Goal: Task Accomplishment & Management: Use online tool/utility

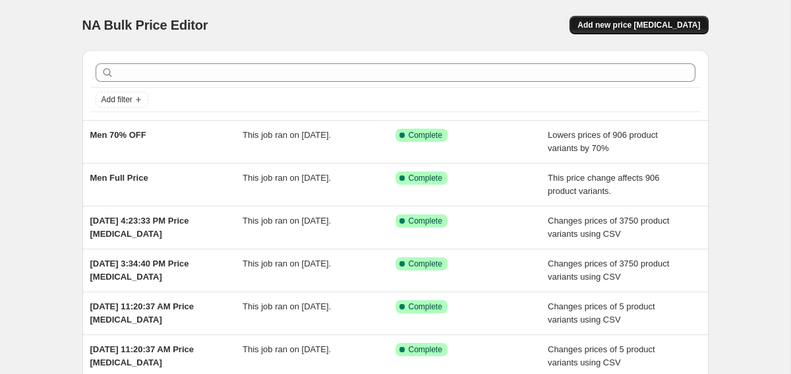
click at [682, 22] on span "Add new price [MEDICAL_DATA]" at bounding box center [638, 25] width 123 height 11
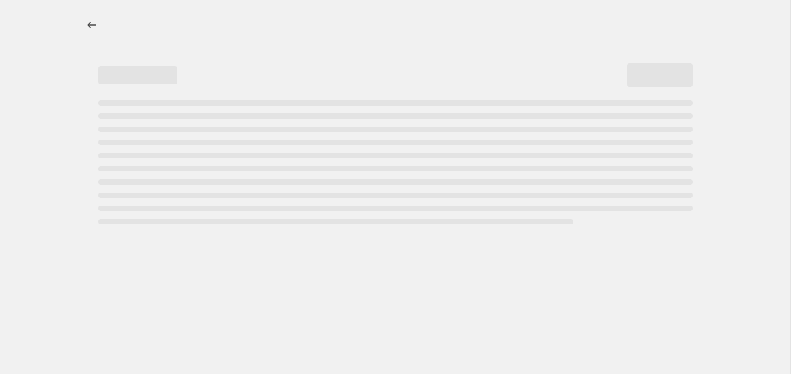
select select "percentage"
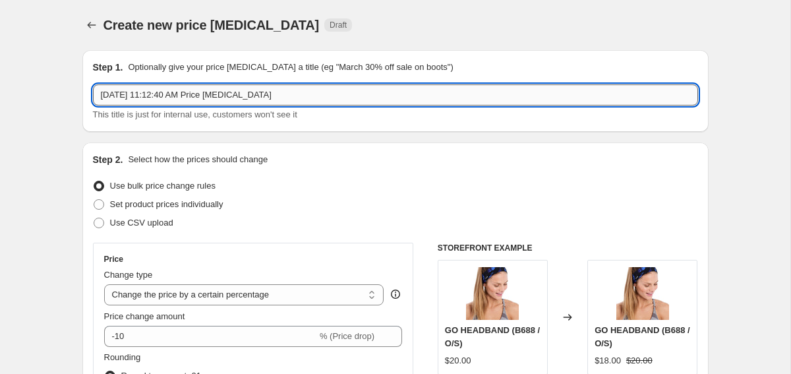
click at [294, 97] on input "[DATE] 11:12:40 AM Price [MEDICAL_DATA]" at bounding box center [395, 94] width 605 height 21
paste input "LSW4644"
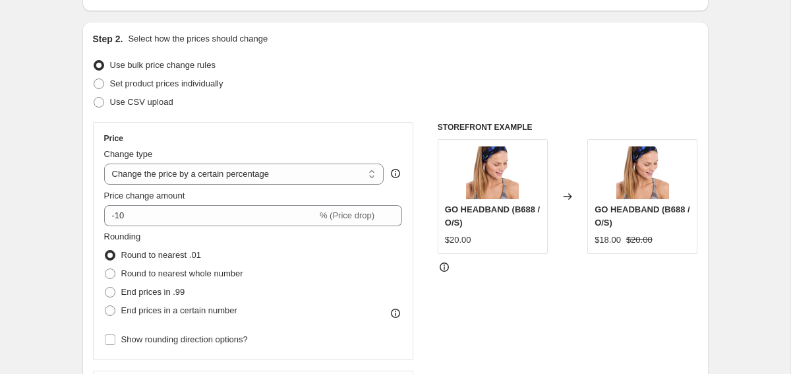
scroll to position [126, 0]
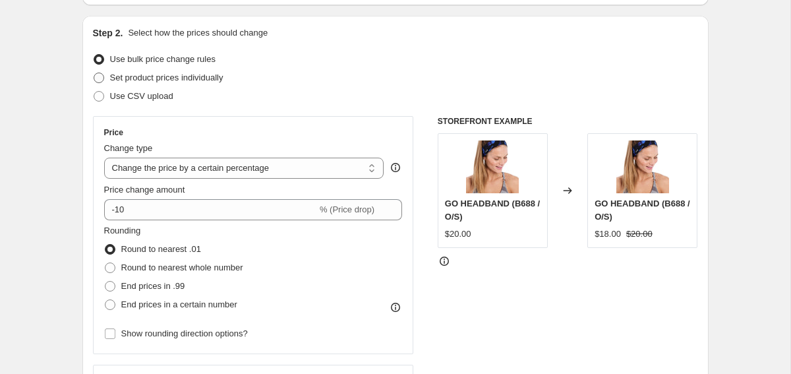
type input "Fix LSW4644"
click at [191, 76] on span "Set product prices individually" at bounding box center [166, 77] width 113 height 10
click at [94, 73] on input "Set product prices individually" at bounding box center [94, 72] width 1 height 1
radio input "true"
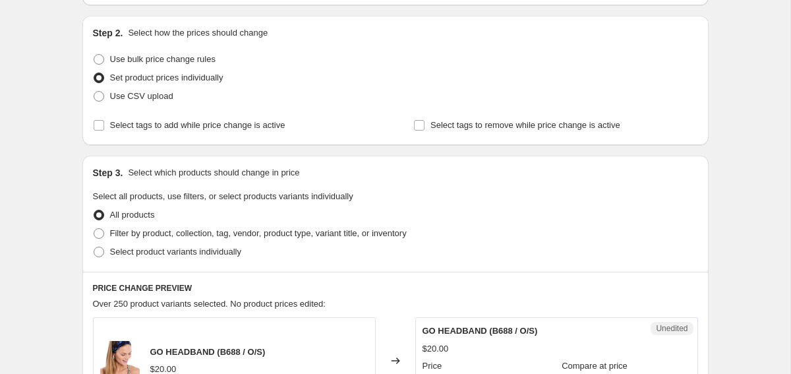
scroll to position [165, 0]
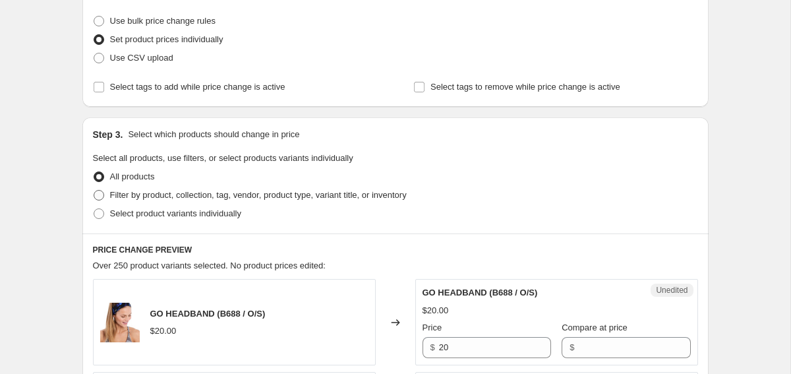
click at [165, 192] on span "Filter by product, collection, tag, vendor, product type, variant title, or inv…" at bounding box center [258, 195] width 296 height 10
click at [94, 190] on input "Filter by product, collection, tag, vendor, product type, variant title, or inv…" at bounding box center [94, 190] width 1 height 1
radio input "true"
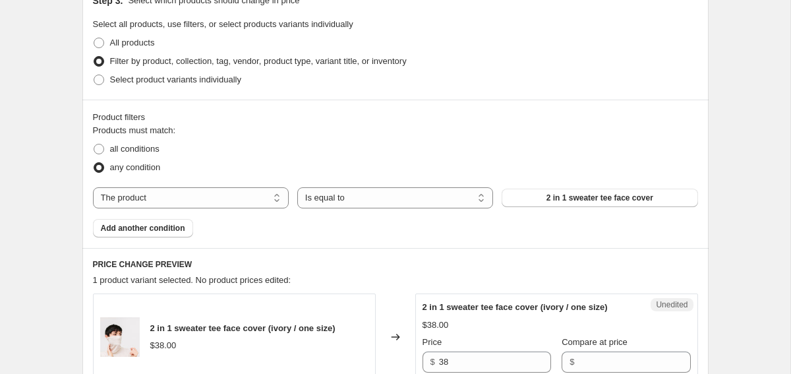
scroll to position [325, 0]
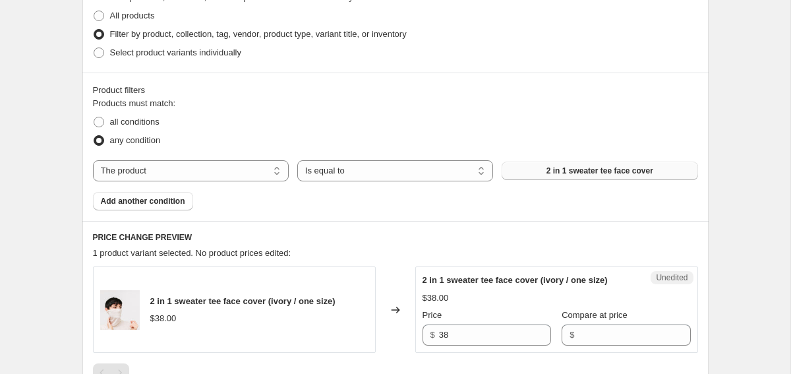
click at [588, 167] on span "2 in 1 sweater tee face cover" at bounding box center [599, 170] width 107 height 11
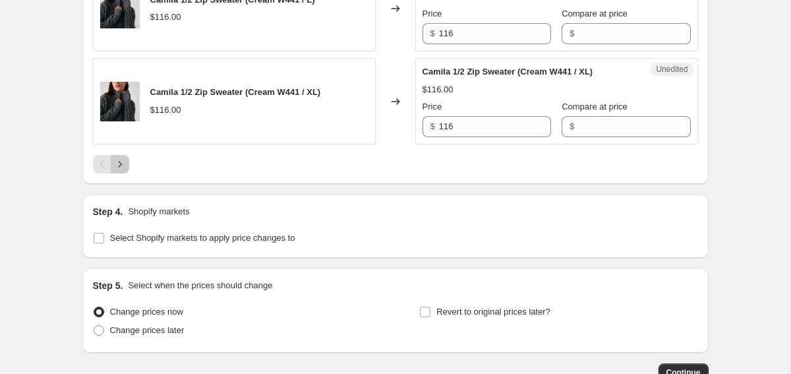
click at [123, 165] on icon "Next" at bounding box center [119, 163] width 13 height 13
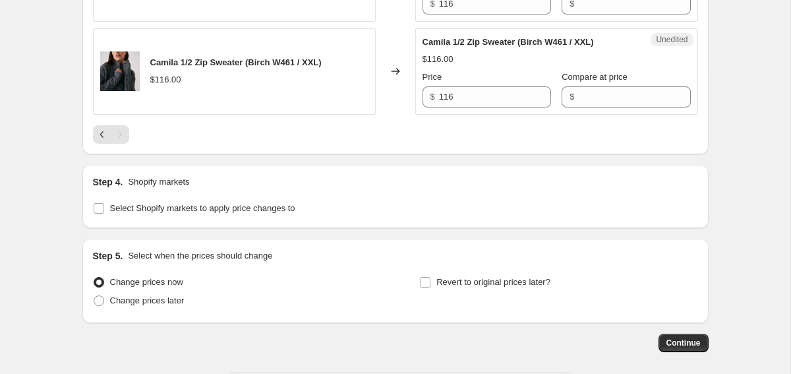
scroll to position [1271, 0]
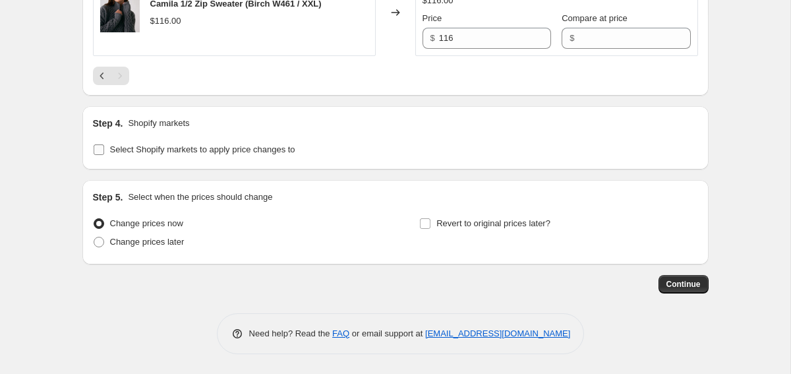
click at [111, 151] on span "Select Shopify markets to apply price changes to" at bounding box center [202, 149] width 185 height 10
click at [104, 151] on input "Select Shopify markets to apply price changes to" at bounding box center [99, 149] width 11 height 11
checkbox input "true"
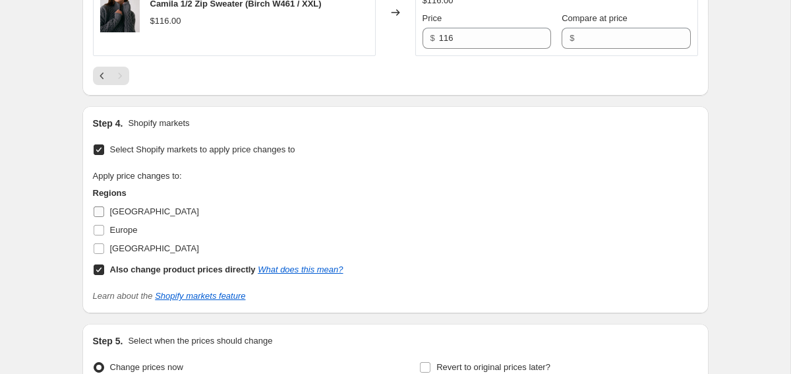
click at [99, 213] on input "[GEOGRAPHIC_DATA]" at bounding box center [99, 211] width 11 height 11
checkbox input "true"
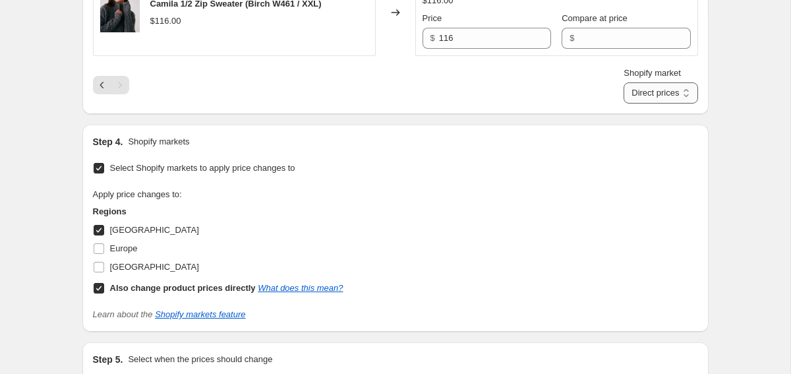
click at [671, 95] on select "Direct prices [GEOGRAPHIC_DATA]" at bounding box center [660, 92] width 74 height 21
select select "15304360033"
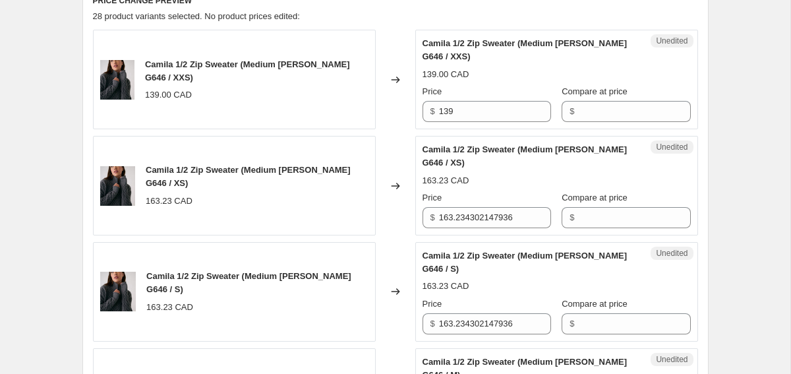
scroll to position [494, 0]
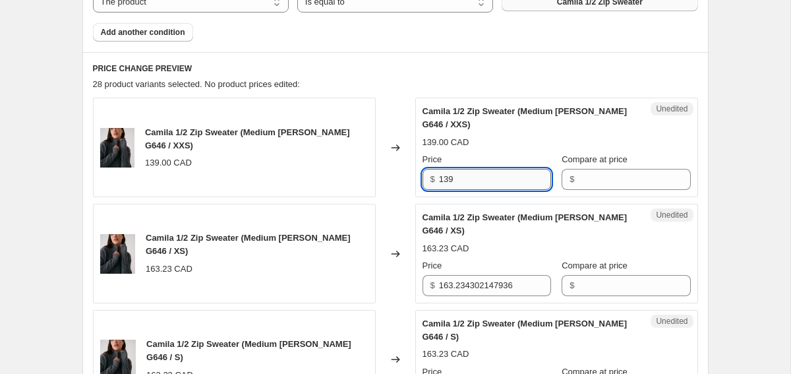
click at [464, 181] on input "139" at bounding box center [495, 179] width 112 height 21
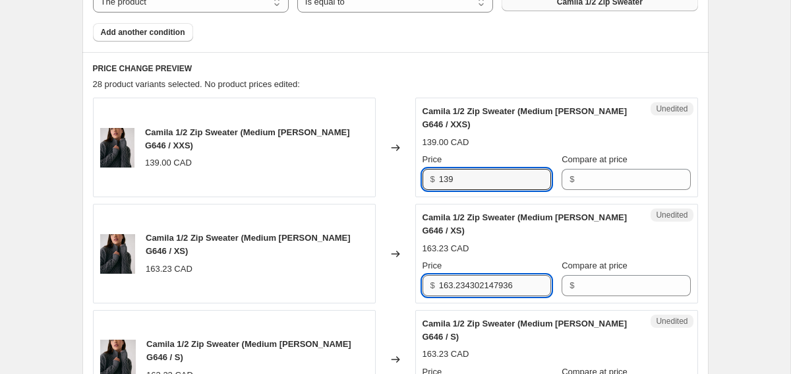
click at [459, 295] on input "163.234302147936" at bounding box center [495, 285] width 112 height 21
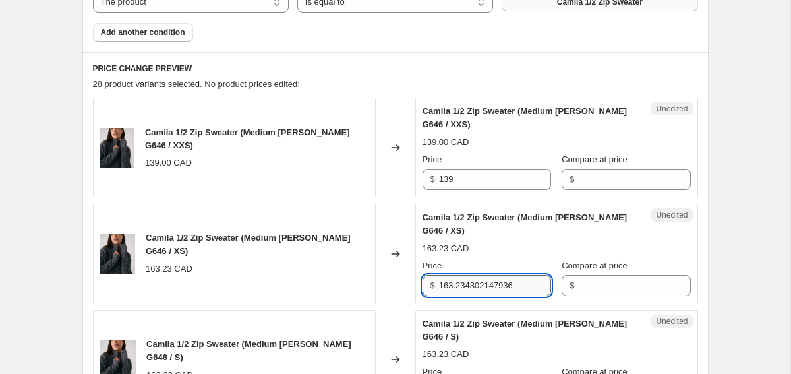
paste input "39"
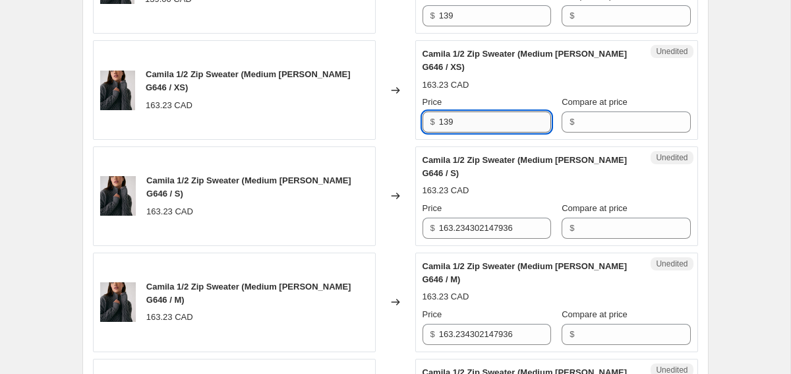
scroll to position [658, 0]
type input "139"
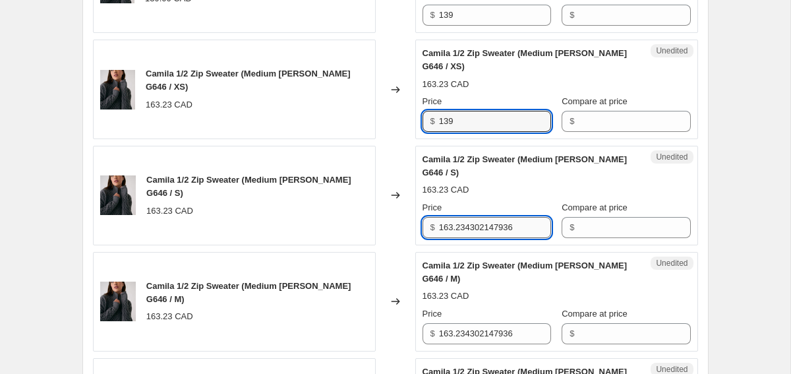
click at [480, 217] on input "163.234302147936" at bounding box center [495, 227] width 112 height 21
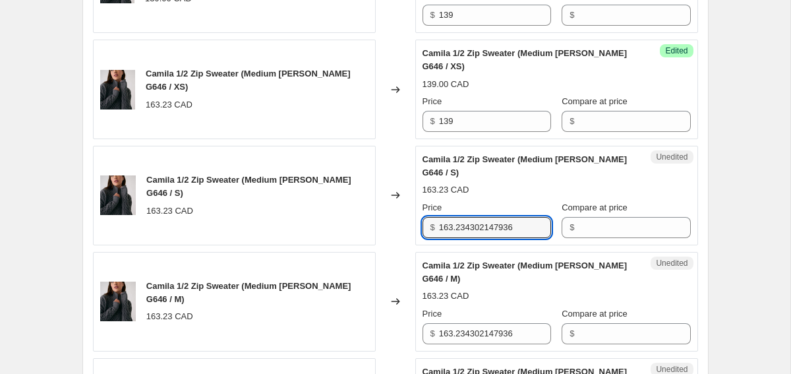
paste input "39"
type input "139"
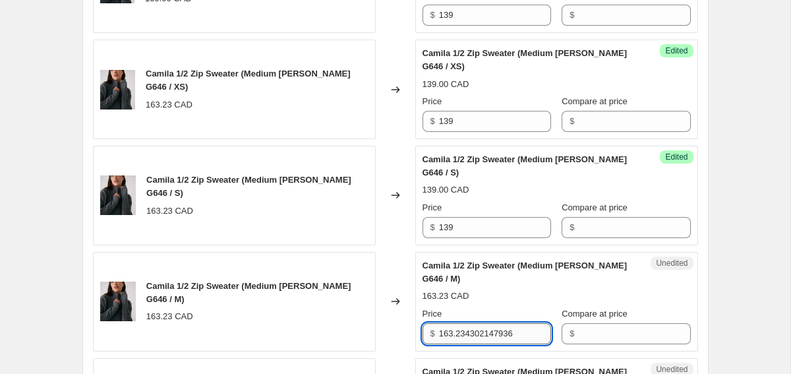
click at [465, 329] on input "163.234302147936" at bounding box center [495, 333] width 112 height 21
paste input "39"
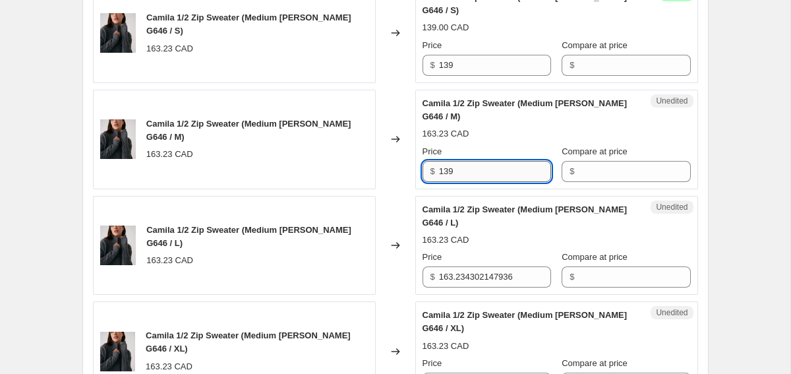
scroll to position [825, 0]
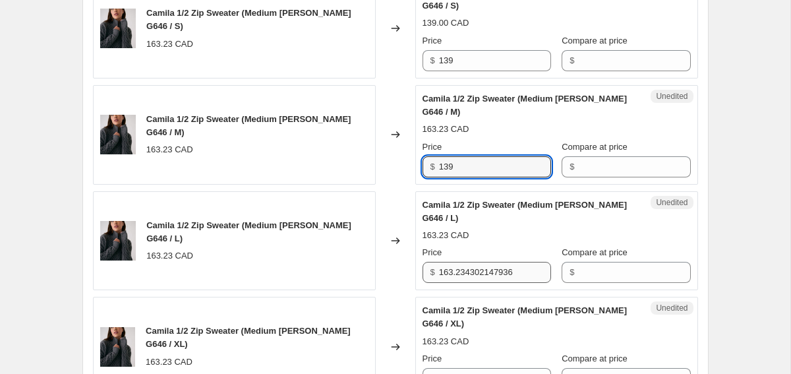
type input "139"
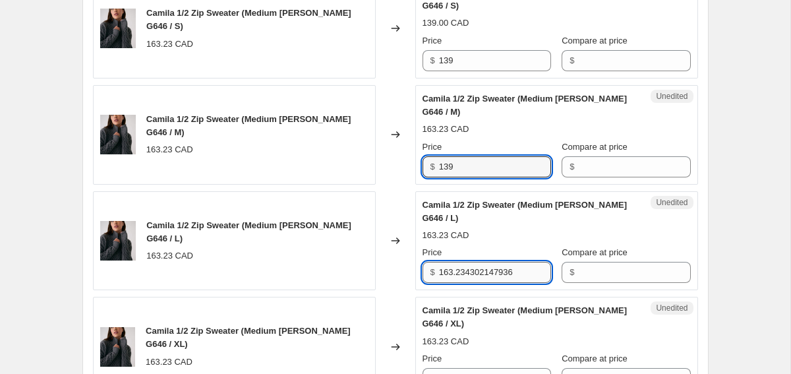
click at [455, 275] on input "163.234302147936" at bounding box center [495, 272] width 112 height 21
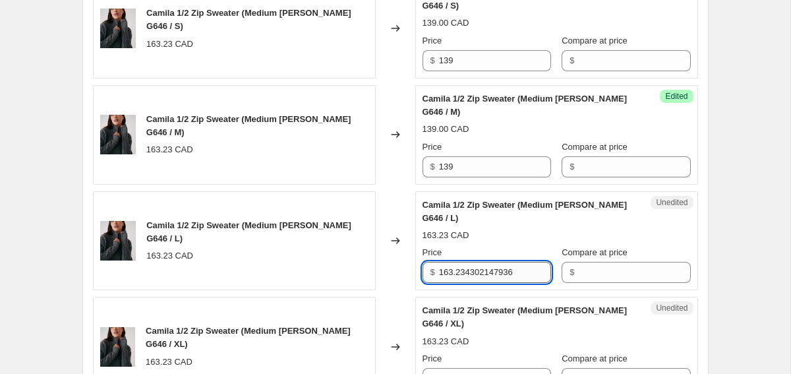
paste input "39"
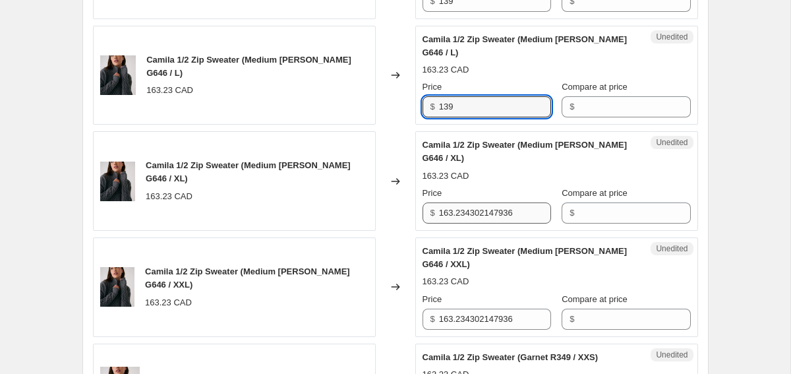
type input "139"
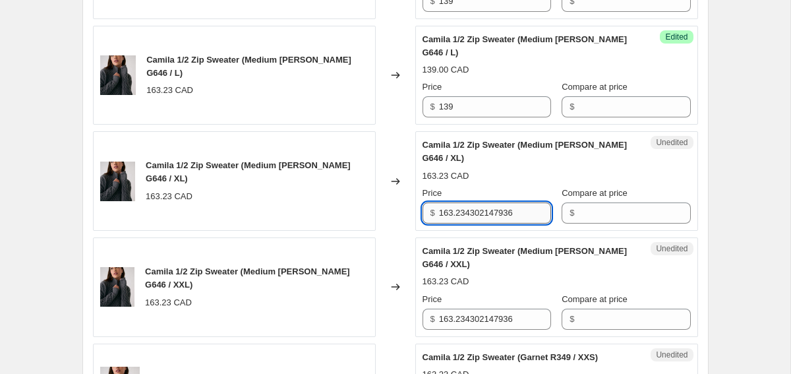
click at [460, 219] on input "163.234302147936" at bounding box center [495, 212] width 112 height 21
paste input "39"
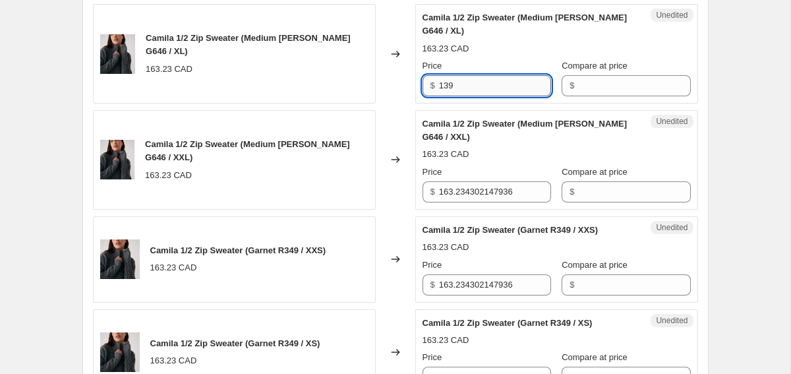
scroll to position [1135, 0]
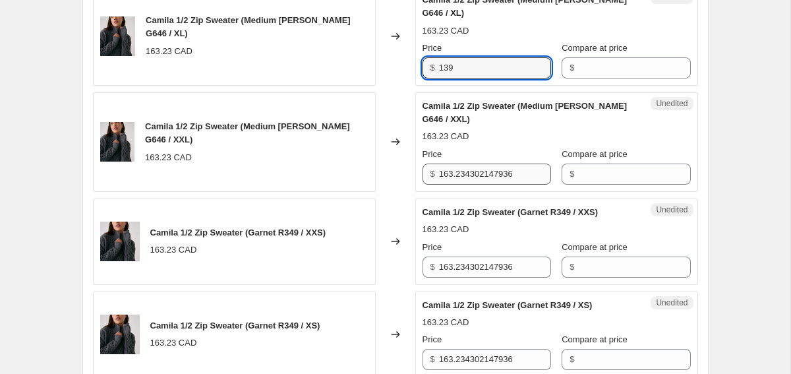
type input "139"
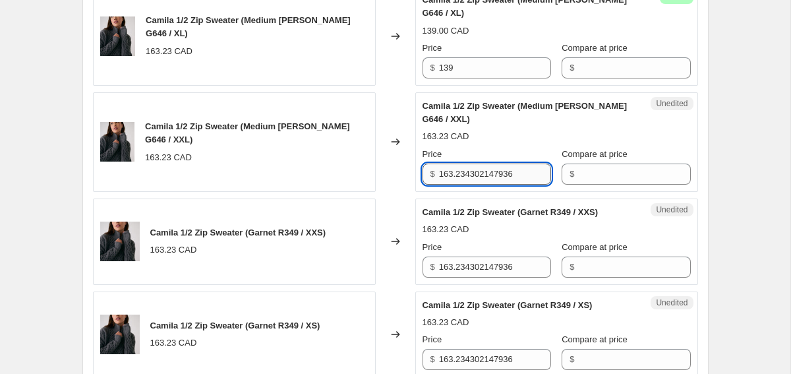
click at [462, 173] on input "163.234302147936" at bounding box center [495, 173] width 112 height 21
paste input "39"
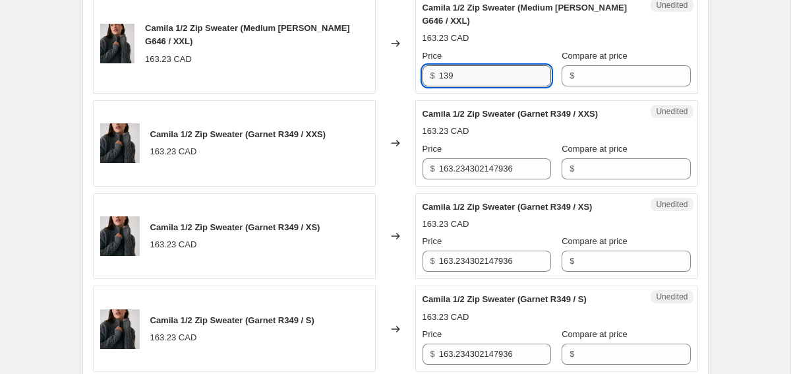
scroll to position [1235, 0]
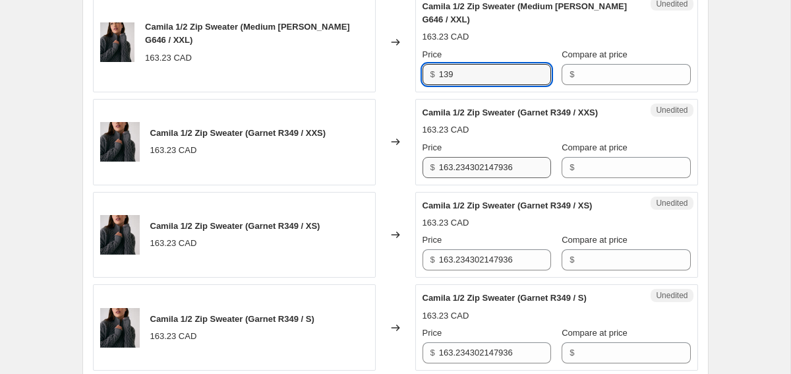
type input "139"
click at [457, 174] on input "163.234302147936" at bounding box center [495, 167] width 112 height 21
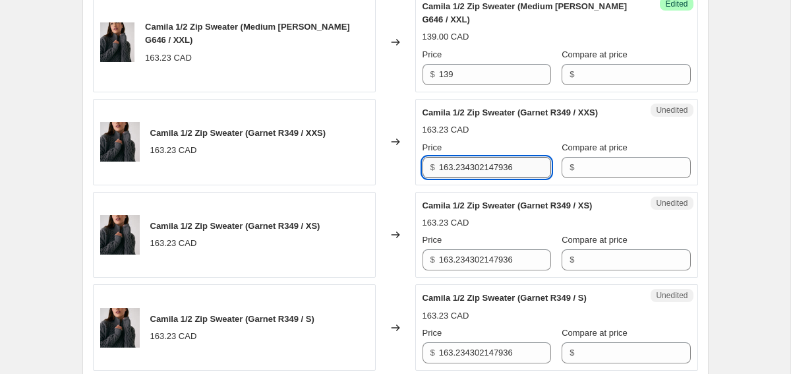
paste input "39"
type input "139"
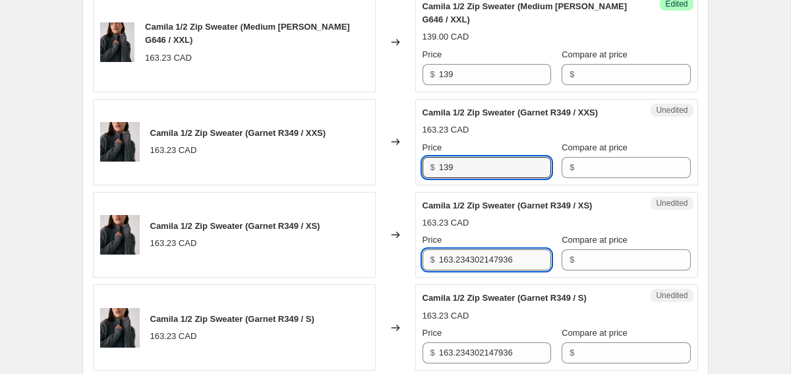
click at [474, 254] on input "163.234302147936" at bounding box center [495, 259] width 112 height 21
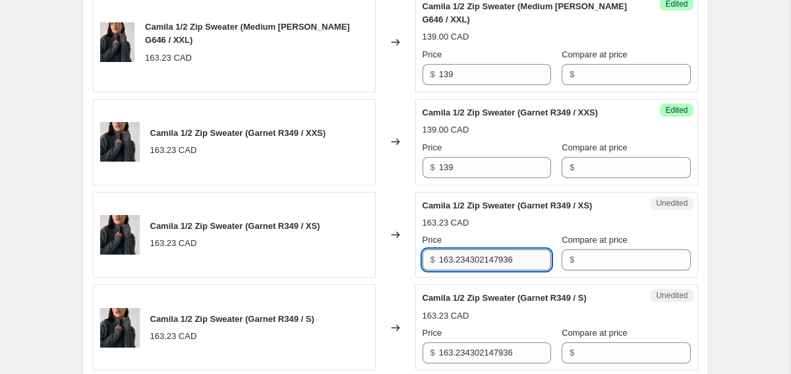
paste input "39"
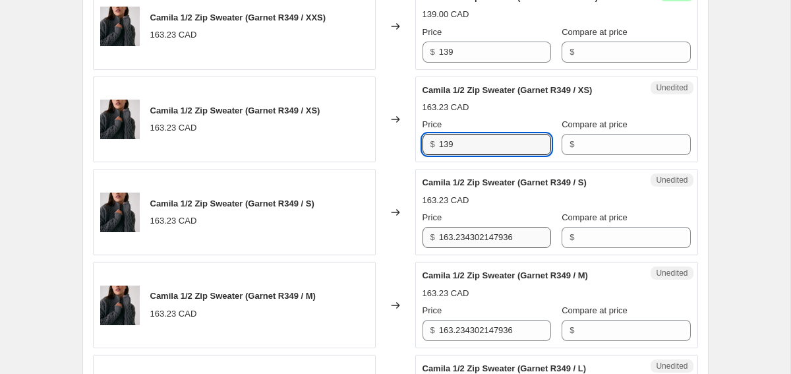
type input "139"
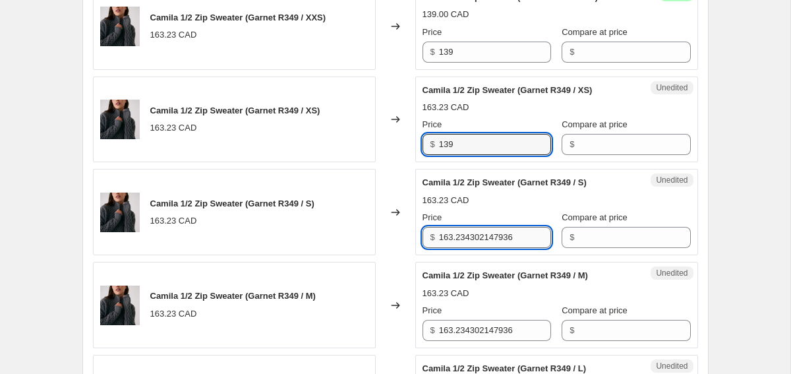
click at [470, 235] on input "163.234302147936" at bounding box center [495, 237] width 112 height 21
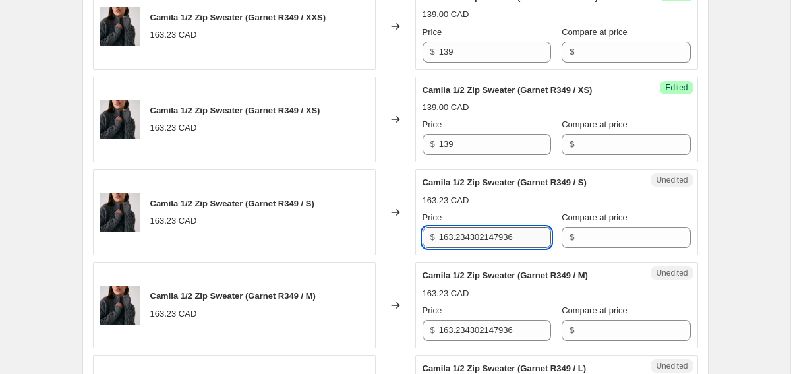
paste input "39"
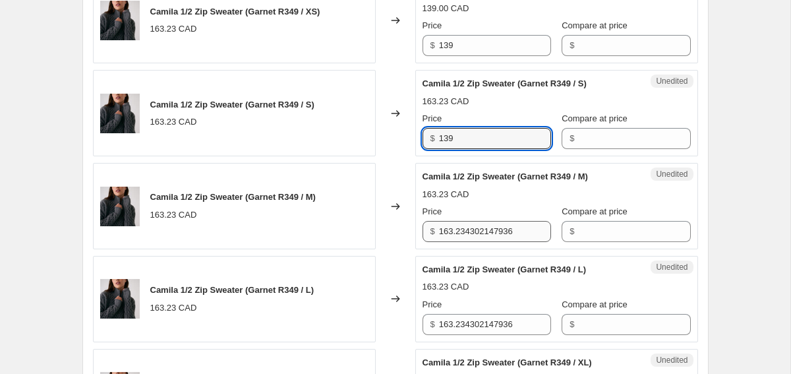
type input "139"
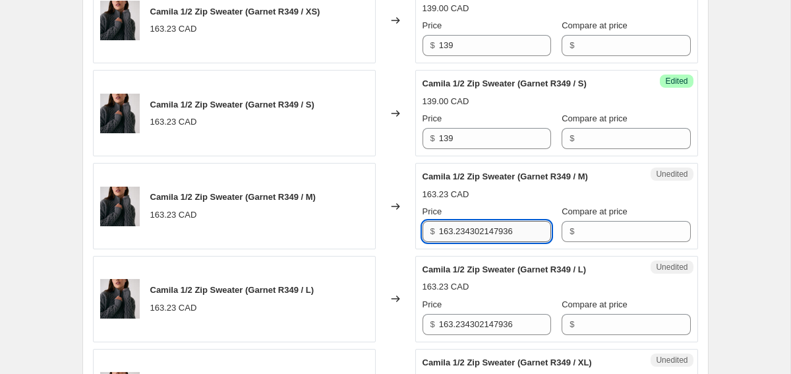
click at [463, 233] on input "163.234302147936" at bounding box center [495, 231] width 112 height 21
paste input "39"
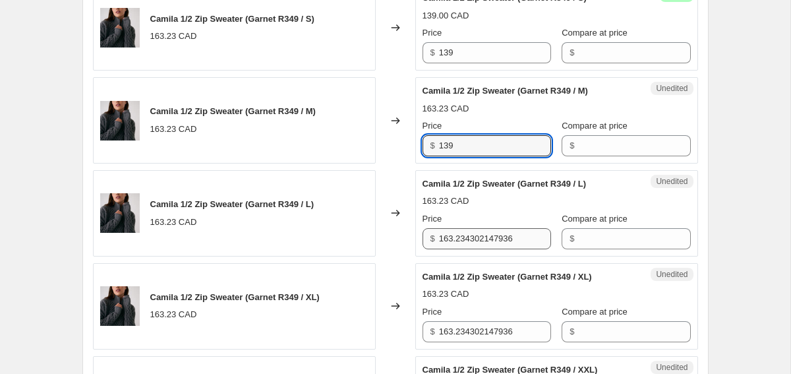
type input "139"
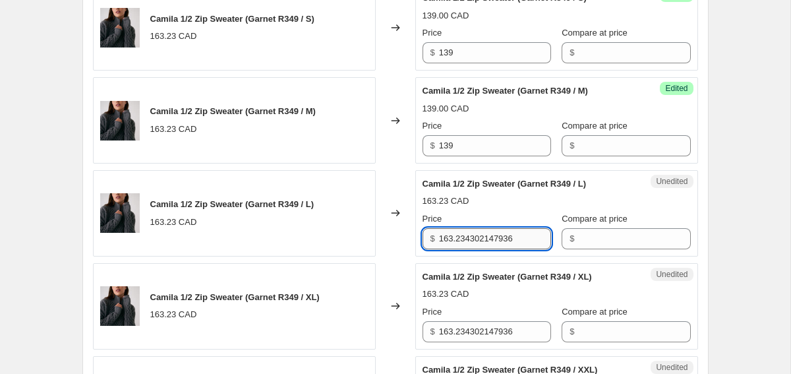
click at [462, 235] on input "163.234302147936" at bounding box center [495, 238] width 112 height 21
paste input "39"
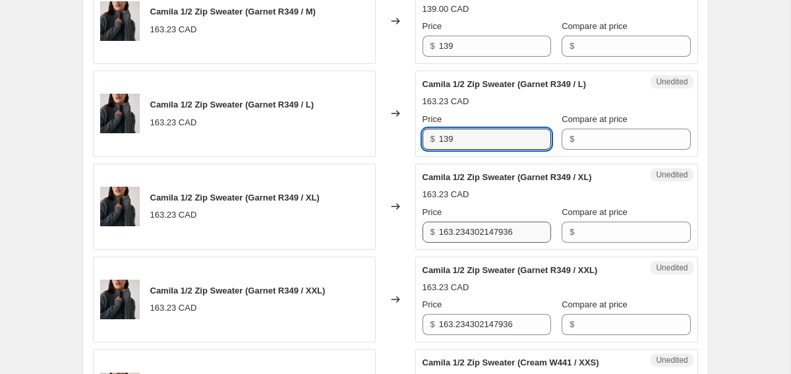
type input "139"
click at [462, 240] on input "163.234302147936" at bounding box center [495, 231] width 112 height 21
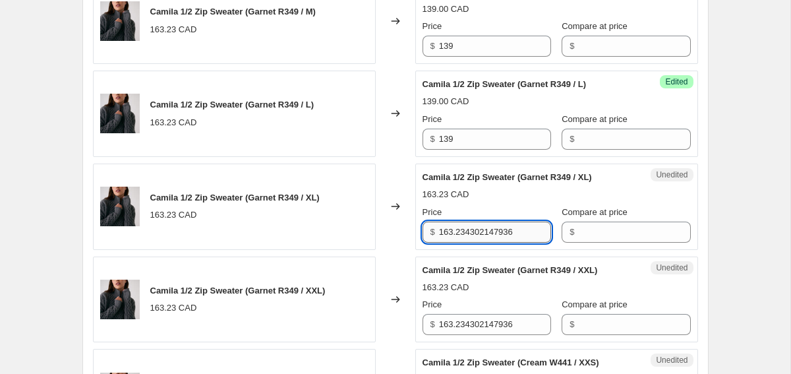
paste input "39"
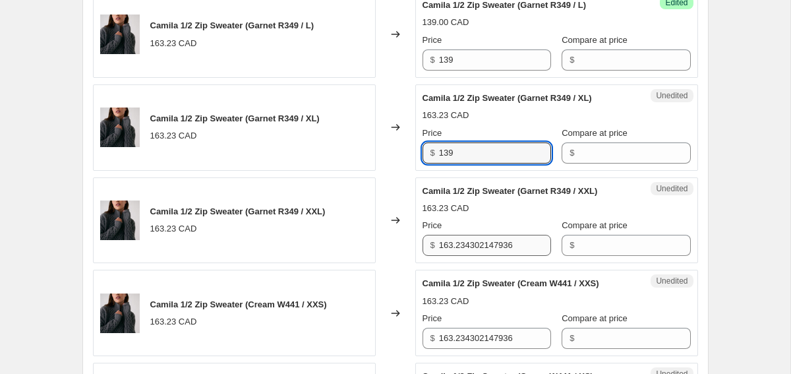
type input "139"
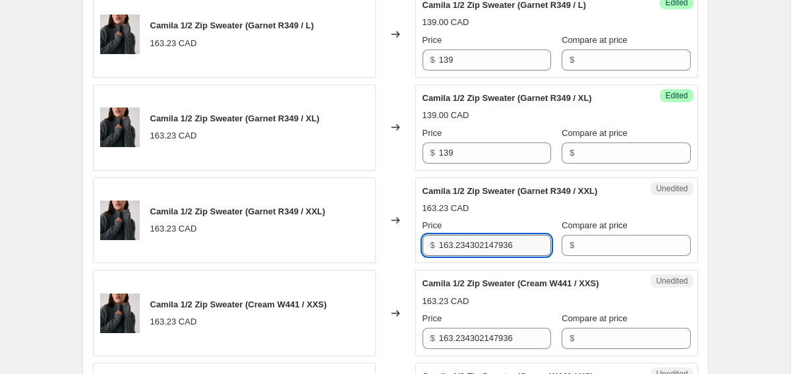
click at [462, 242] on input "163.234302147936" at bounding box center [495, 245] width 112 height 21
paste input "39"
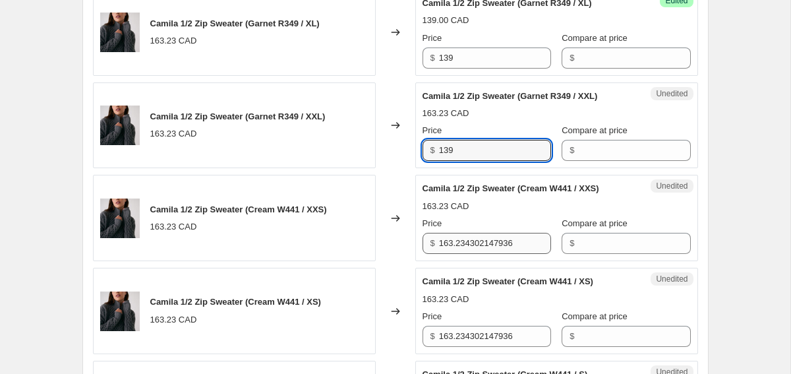
type input "139"
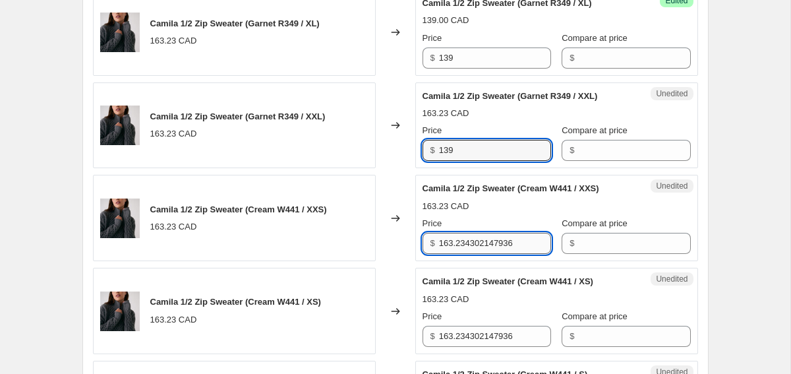
click at [463, 244] on input "163.234302147936" at bounding box center [495, 243] width 112 height 21
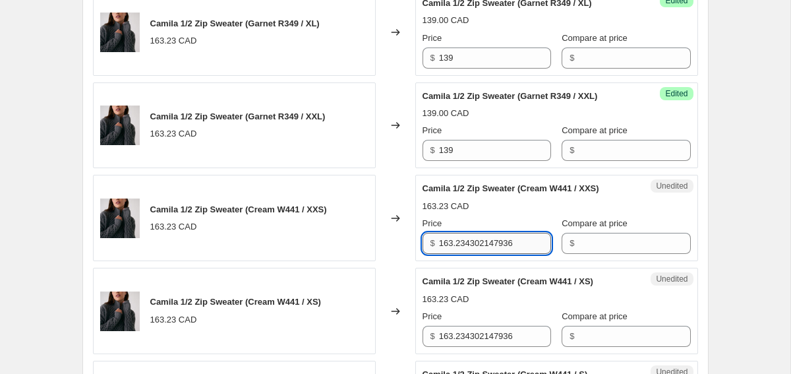
paste input "39"
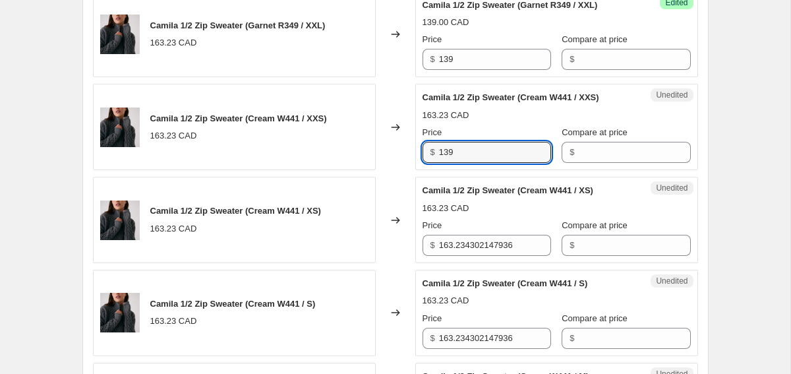
scroll to position [1900, 0]
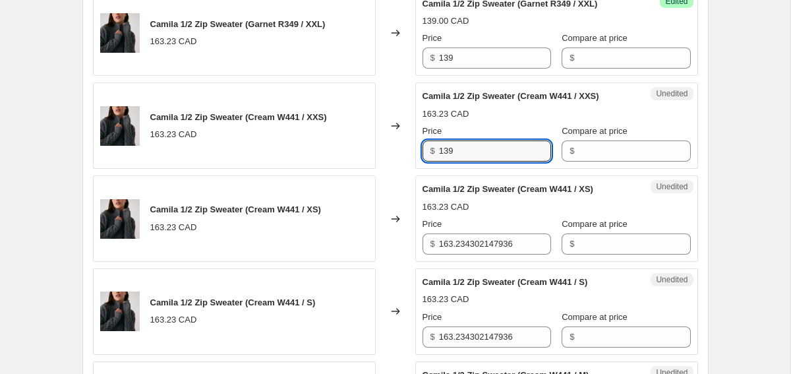
type input "139"
click at [459, 256] on div "Unedited Camila 1/2 Zip Sweater (Cream W441 / XS) 163.23 CAD Price $ 163.234302…" at bounding box center [556, 218] width 283 height 86
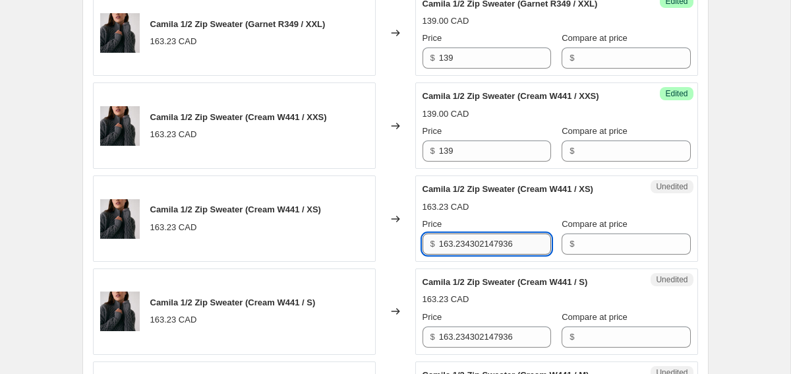
click at [456, 244] on input "163.234302147936" at bounding box center [495, 243] width 112 height 21
paste input "39"
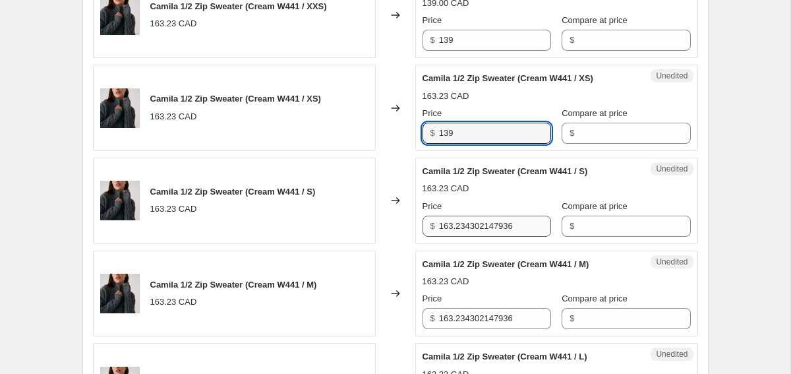
type input "139"
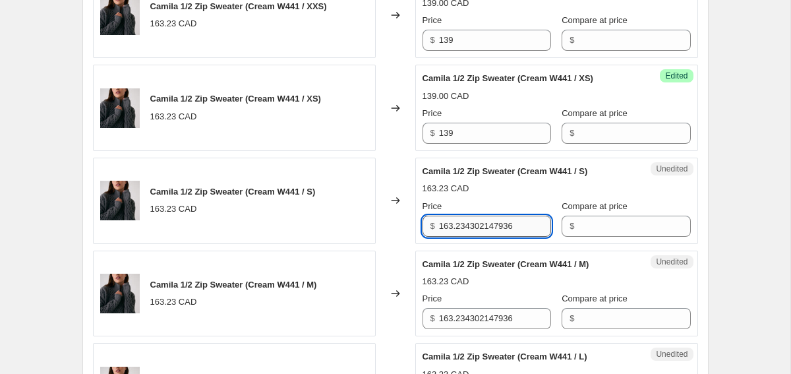
click at [454, 232] on input "163.234302147936" at bounding box center [495, 225] width 112 height 21
paste input "39"
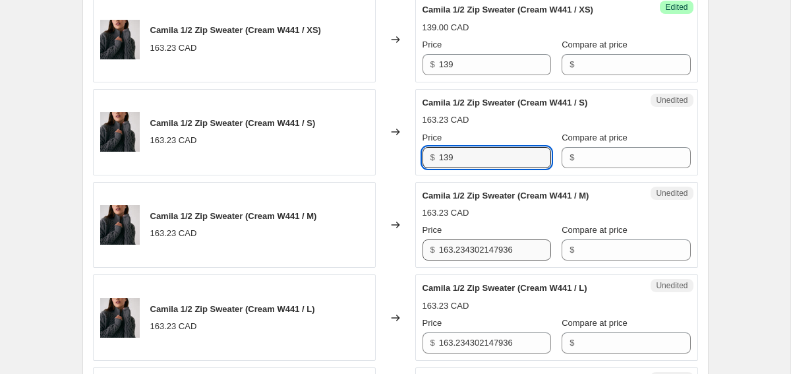
type input "139"
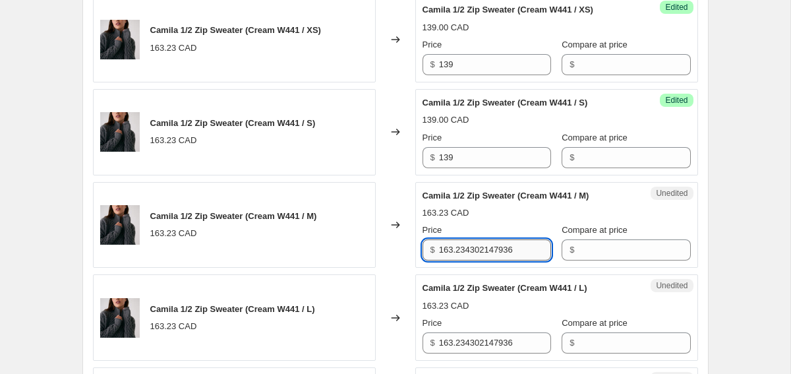
click at [451, 242] on input "163.234302147936" at bounding box center [495, 249] width 112 height 21
paste input "39"
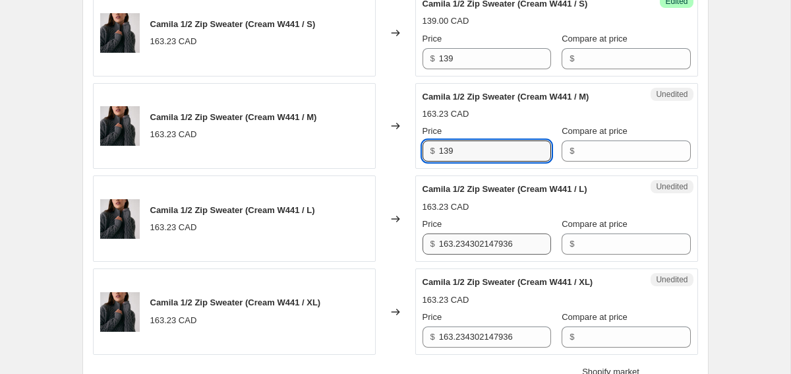
type input "139"
click at [450, 248] on input "163.234302147936" at bounding box center [495, 243] width 112 height 21
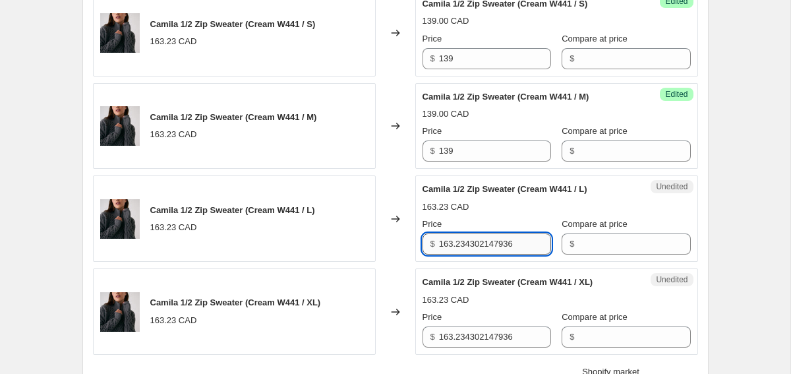
paste input "39"
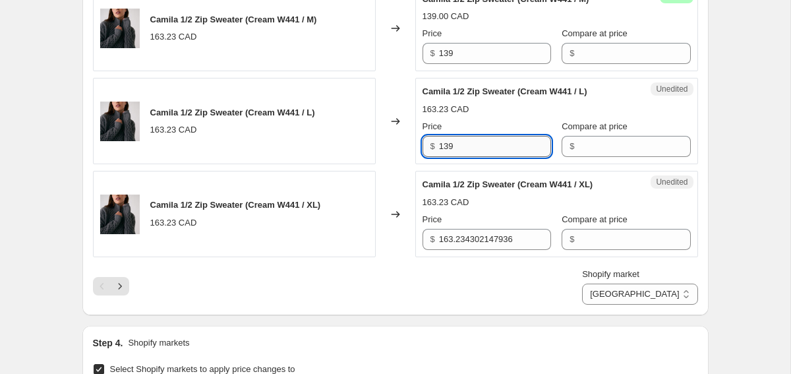
scroll to position [2283, 0]
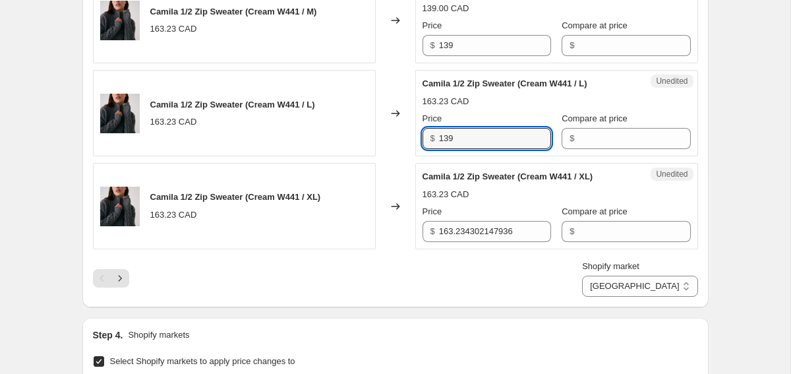
type input "139"
click at [450, 245] on div "Unedited Camila 1/2 Zip Sweater (Cream W441 / XL) 163.23 CAD Price $ 163.234302…" at bounding box center [556, 206] width 283 height 86
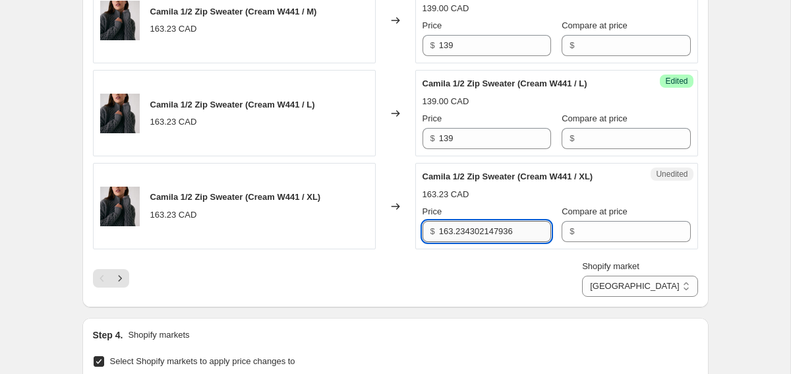
click at [452, 235] on input "163.234302147936" at bounding box center [495, 231] width 112 height 21
paste input "39"
type input "139"
click at [117, 281] on icon "Next" at bounding box center [119, 277] width 13 height 13
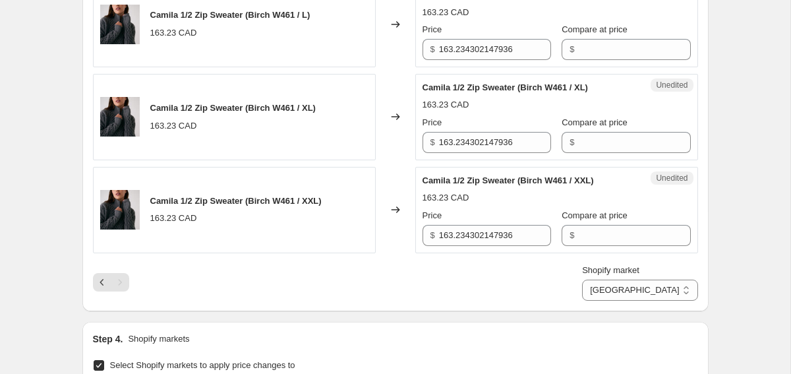
scroll to position [1073, 0]
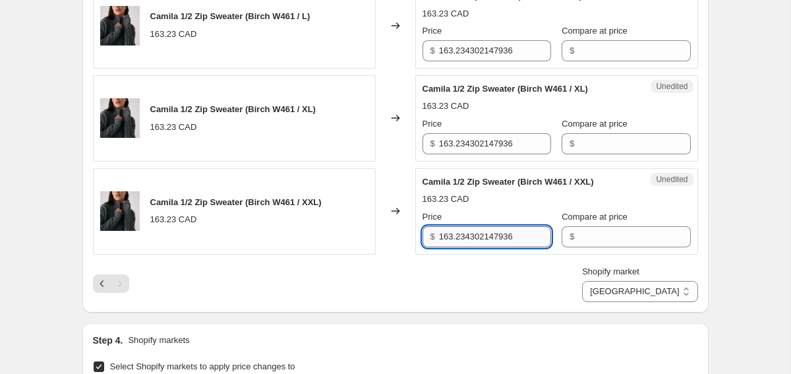
click at [482, 233] on input "163.234302147936" at bounding box center [495, 236] width 112 height 21
paste input "39"
type input "139"
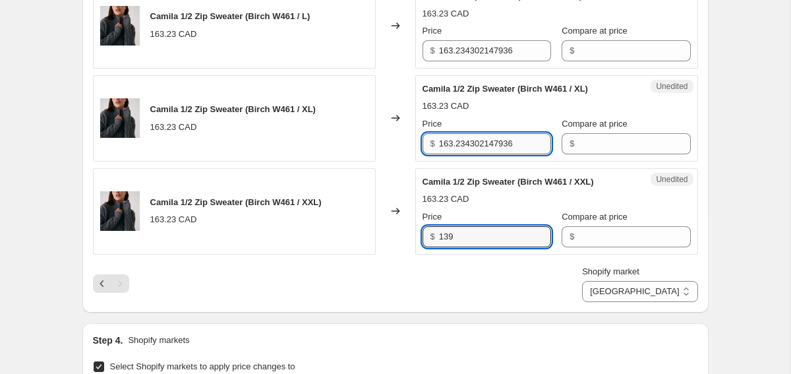
click at [480, 139] on input "163.234302147936" at bounding box center [495, 143] width 112 height 21
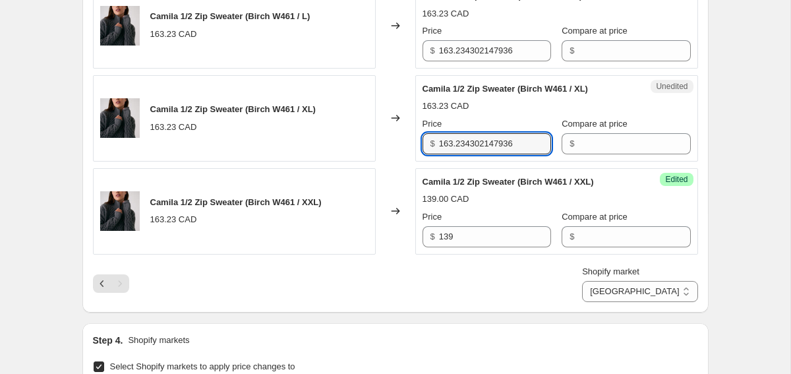
paste input "39"
type input "139"
click at [469, 57] on input "163.234302147936" at bounding box center [495, 50] width 112 height 21
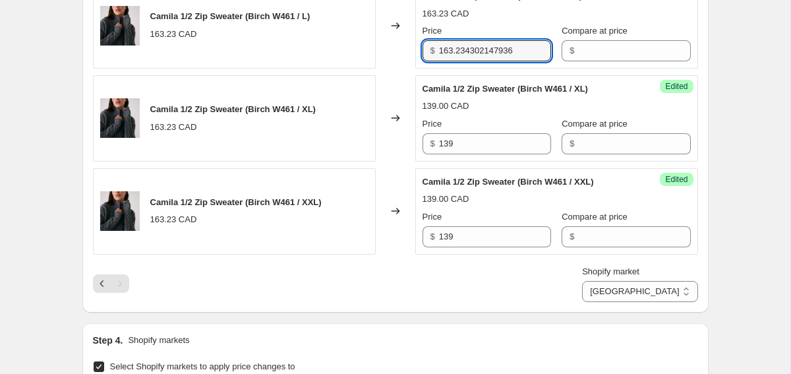
type input "a"
paste input "139"
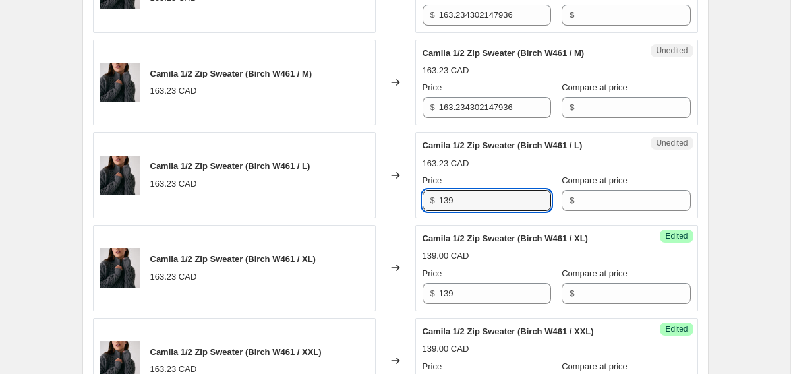
scroll to position [891, 0]
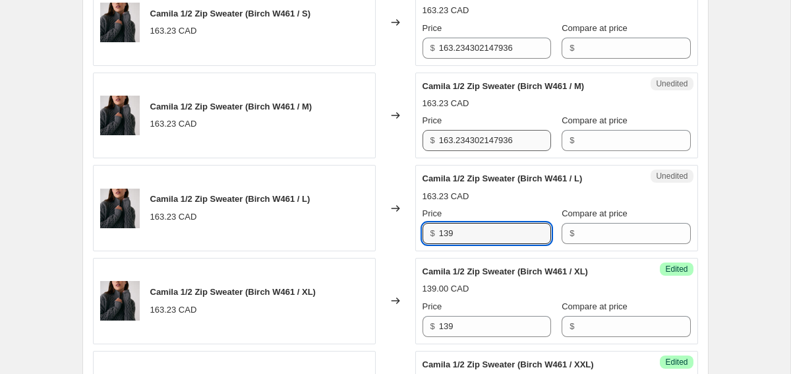
type input "139"
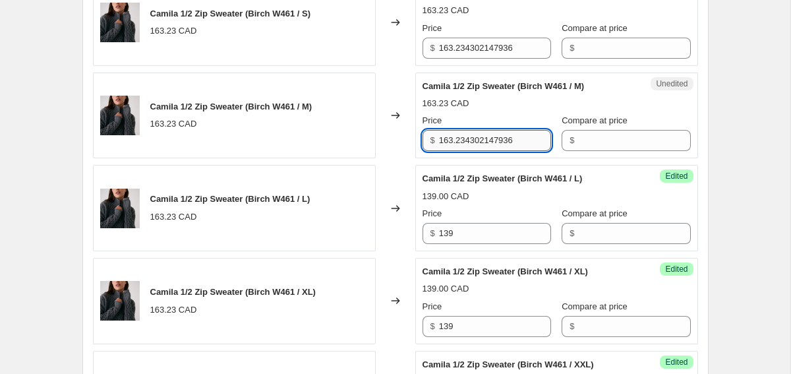
click at [469, 148] on input "163.234302147936" at bounding box center [495, 140] width 112 height 21
paste input "39"
type input "139"
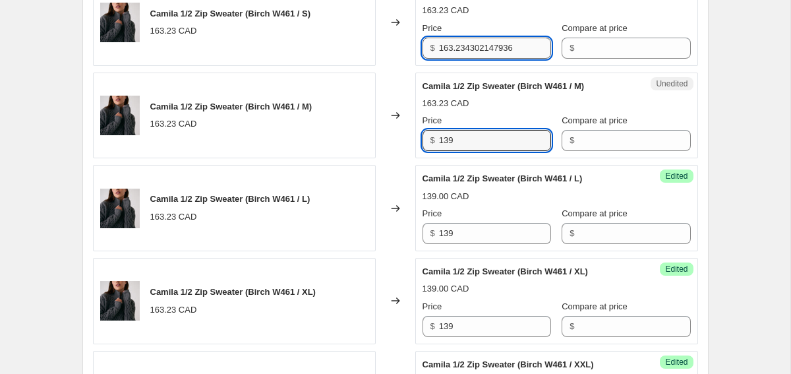
click at [480, 55] on input "163.234302147936" at bounding box center [495, 48] width 112 height 21
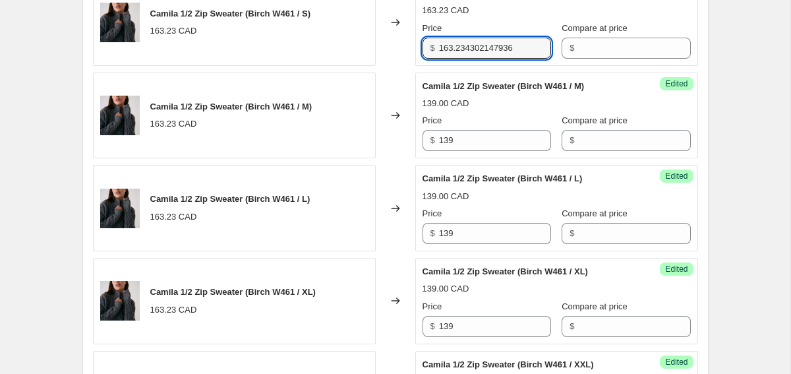
paste input "39"
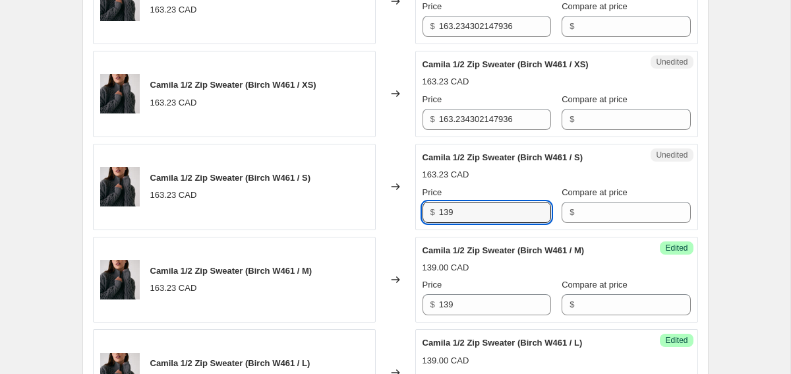
scroll to position [702, 0]
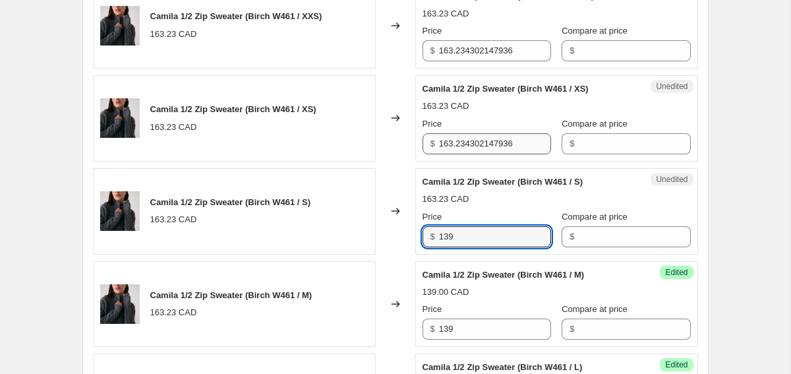
type input "139"
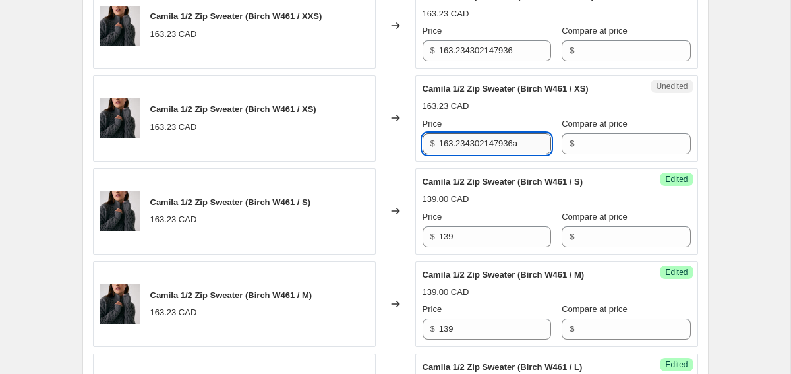
click at [457, 150] on input "163.234302147936a" at bounding box center [495, 143] width 112 height 21
paste input "139"
paste input "text"
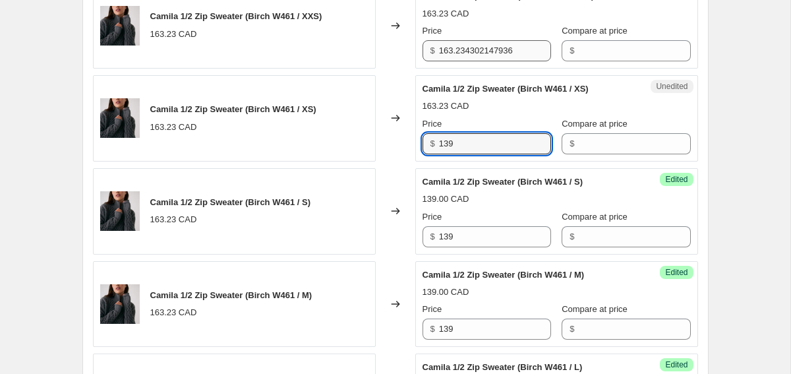
type input "139"
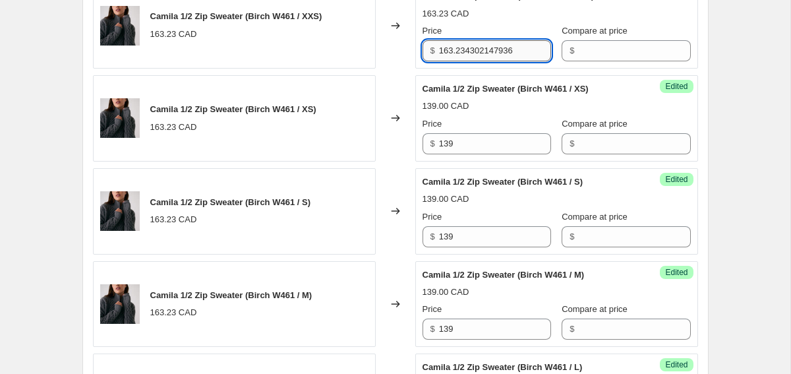
click at [468, 57] on input "163.234302147936" at bounding box center [495, 50] width 112 height 21
paste input "39"
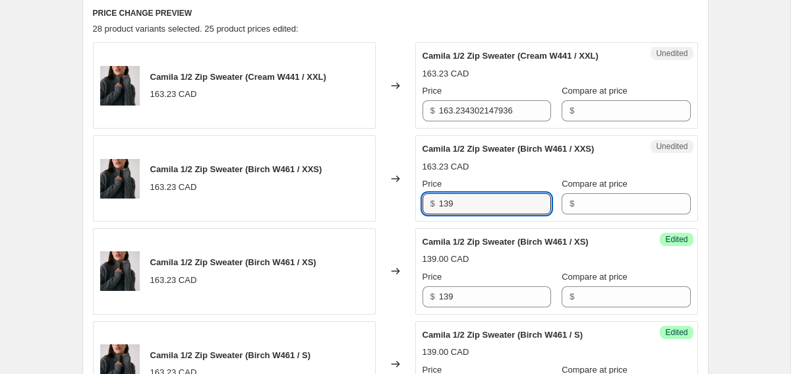
scroll to position [531, 0]
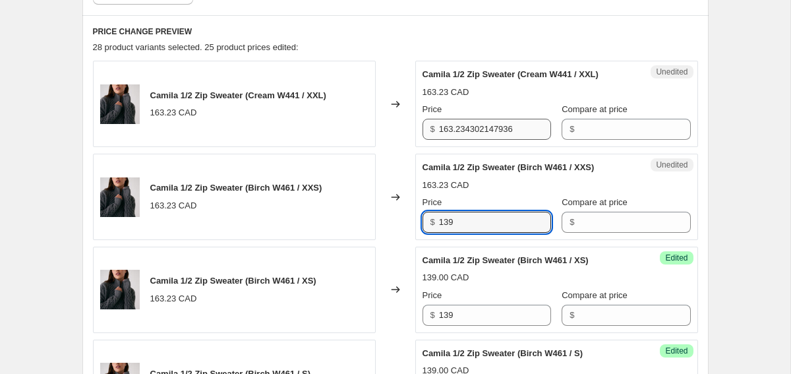
type input "139"
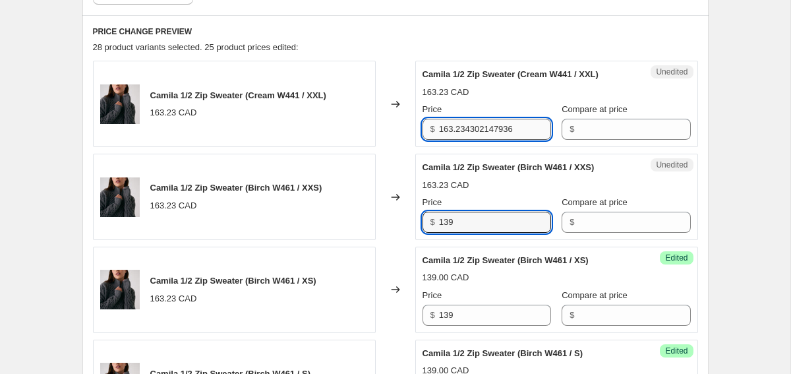
click at [453, 138] on input "163.234302147936" at bounding box center [495, 129] width 112 height 21
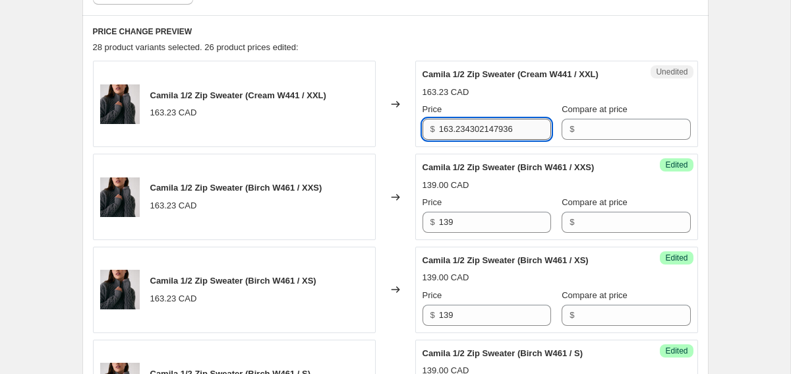
paste input "39"
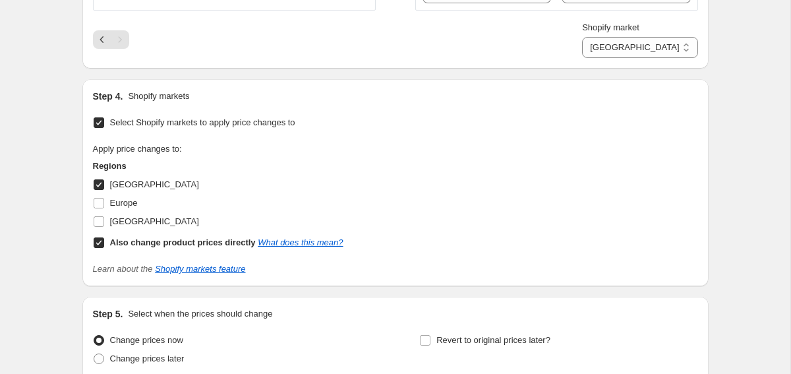
scroll to position [1434, 0]
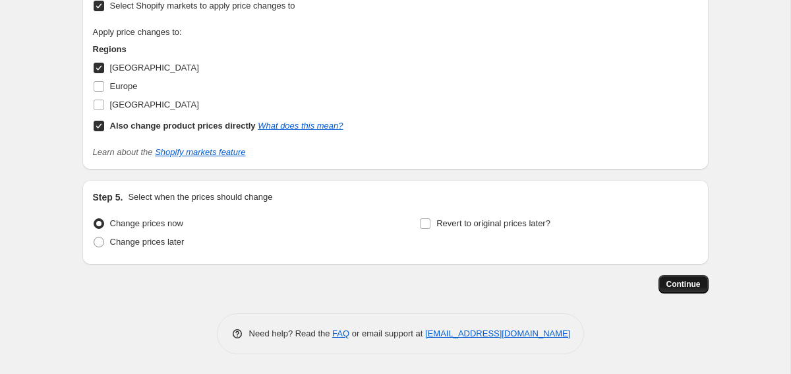
type input "139"
click at [700, 291] on button "Continue" at bounding box center [683, 284] width 50 height 18
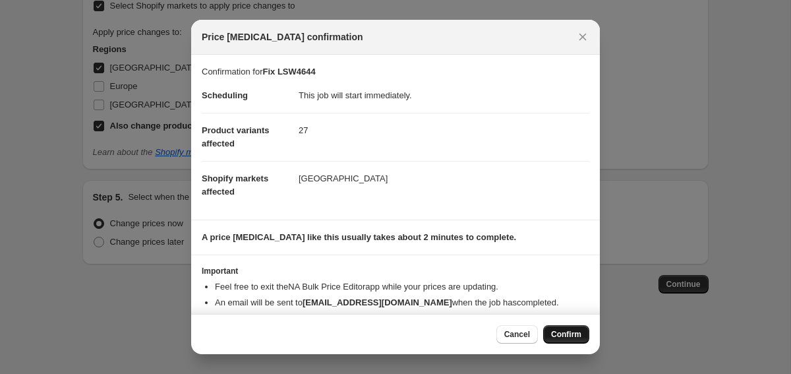
click at [574, 326] on button "Confirm" at bounding box center [566, 334] width 46 height 18
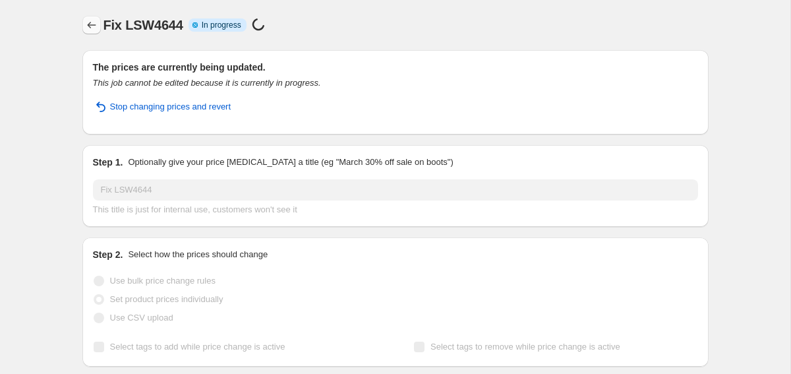
click at [84, 23] on button "Price change jobs" at bounding box center [91, 25] width 18 height 18
